Goal: Navigation & Orientation: Find specific page/section

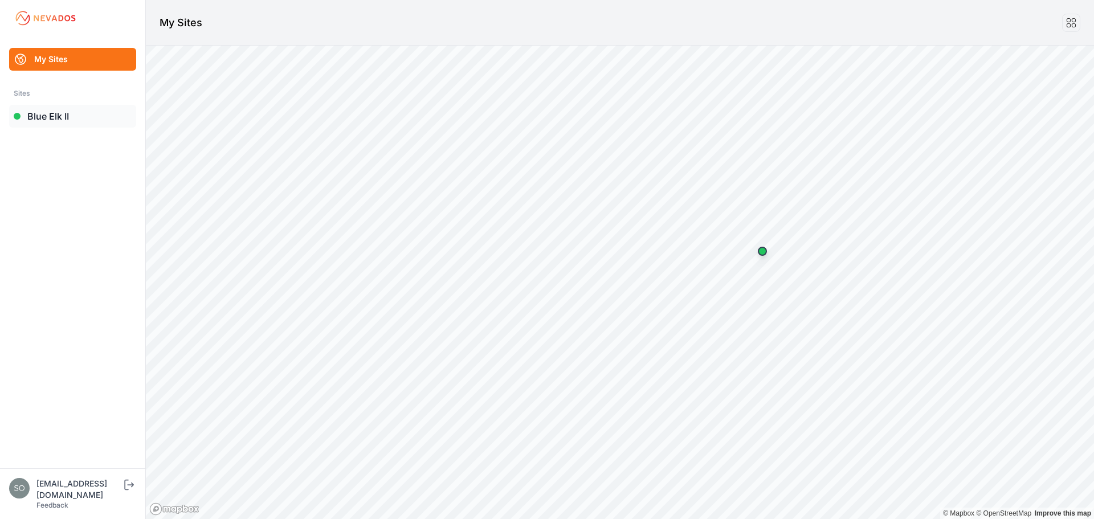
click at [60, 119] on link "Blue Elk II" at bounding box center [72, 116] width 127 height 23
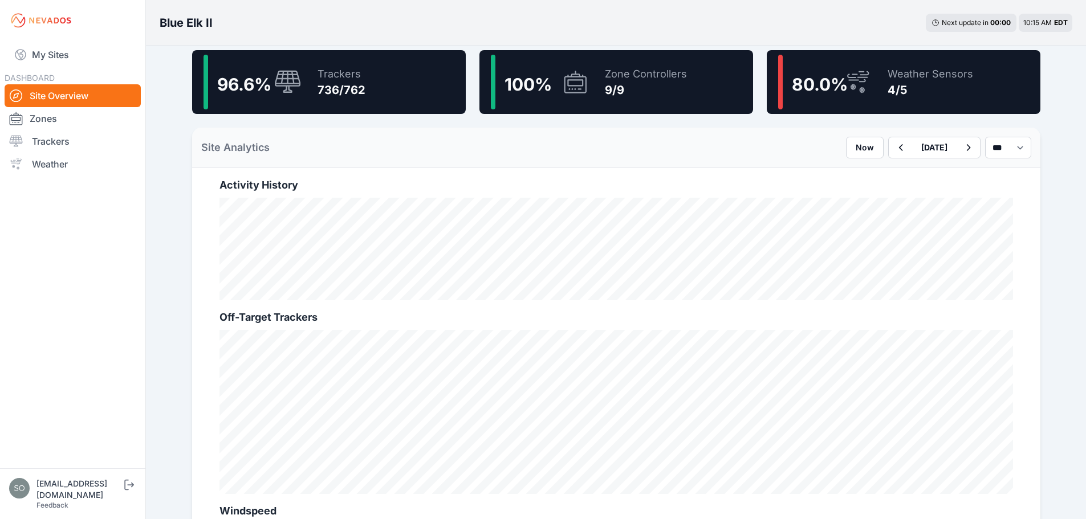
scroll to position [107, 0]
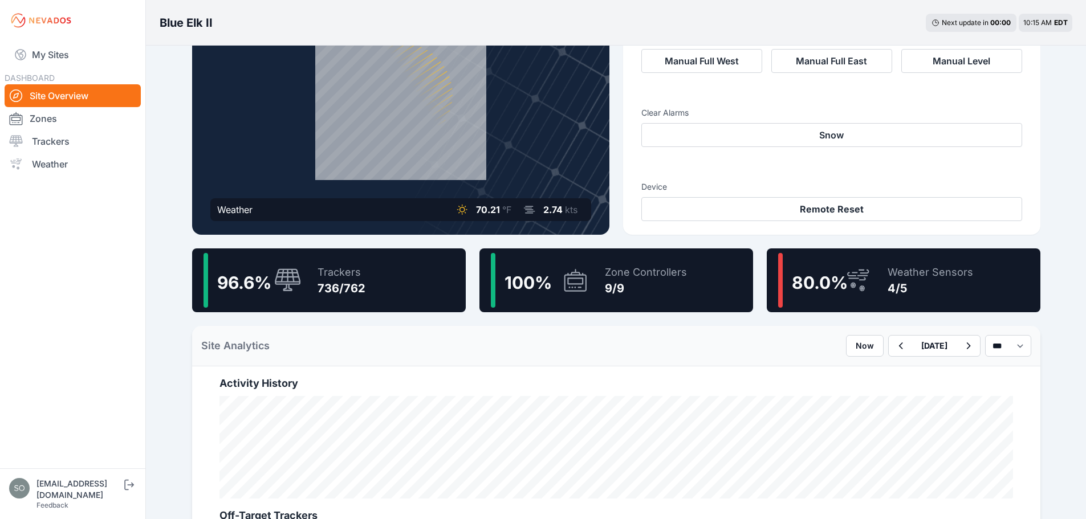
click at [941, 280] on div "Weather Sensors" at bounding box center [931, 272] width 86 height 16
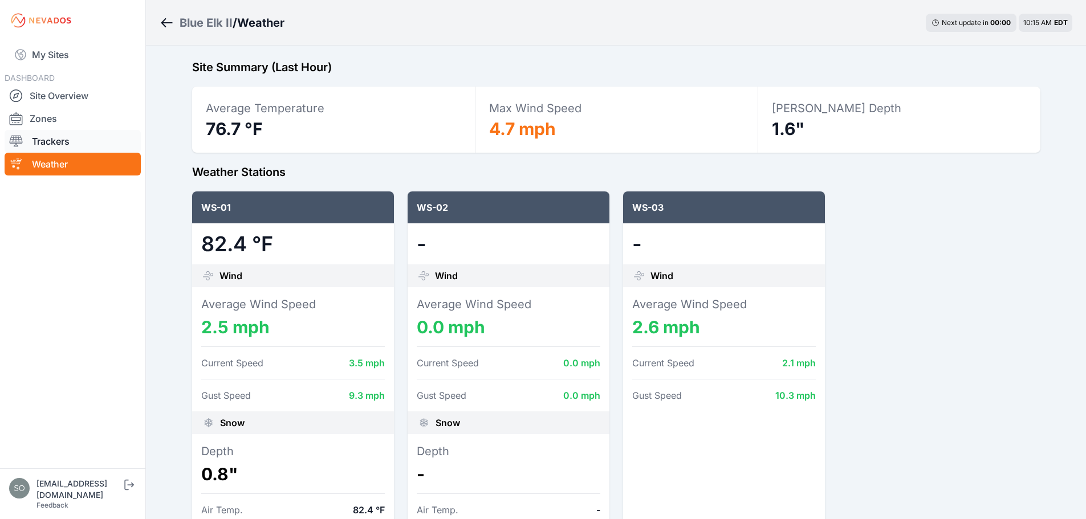
click at [68, 144] on link "Trackers" at bounding box center [73, 141] width 136 height 23
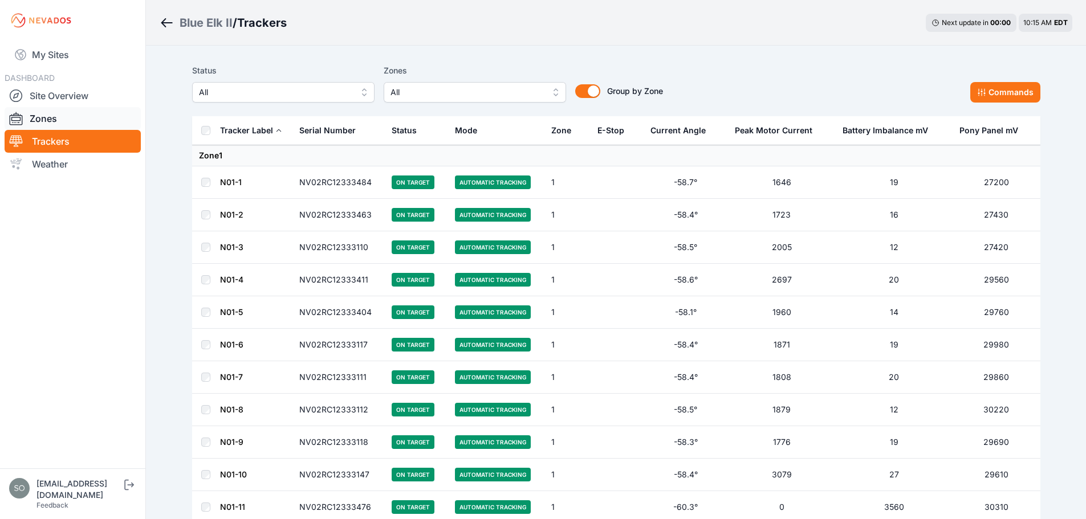
click at [68, 113] on link "Zones" at bounding box center [73, 118] width 136 height 23
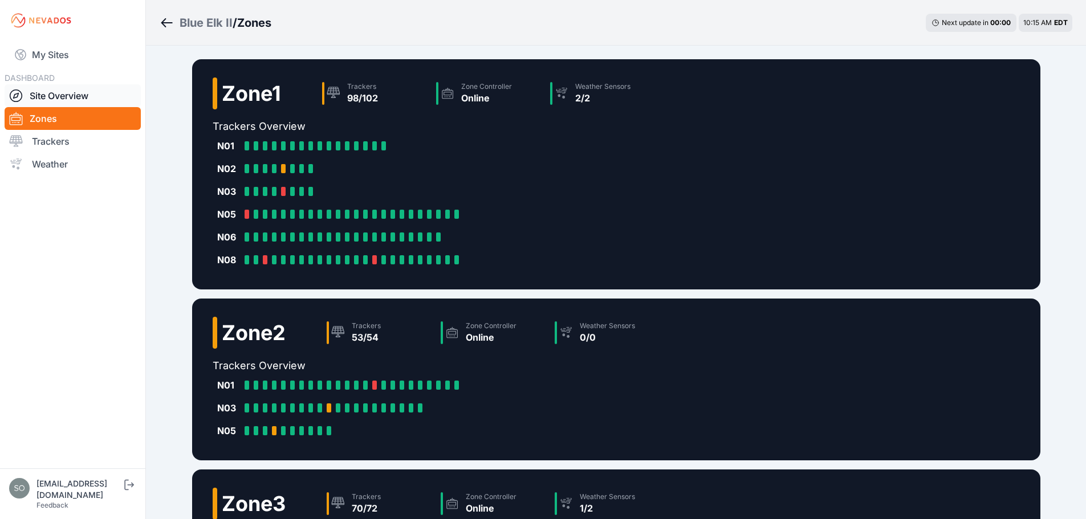
click at [72, 96] on link "Site Overview" at bounding box center [73, 95] width 136 height 23
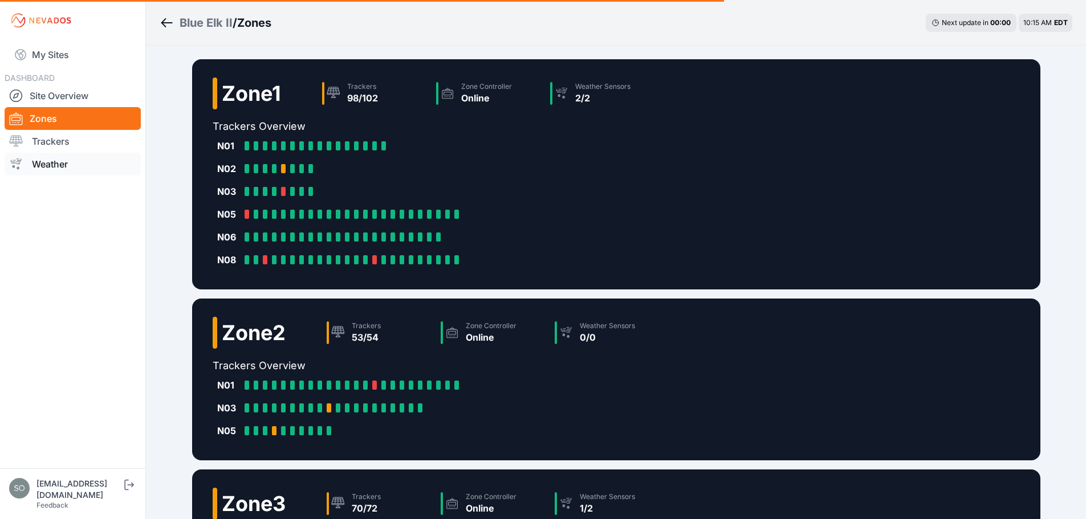
click at [70, 160] on link "Weather" at bounding box center [73, 164] width 136 height 23
